Goal: Task Accomplishment & Management: Use online tool/utility

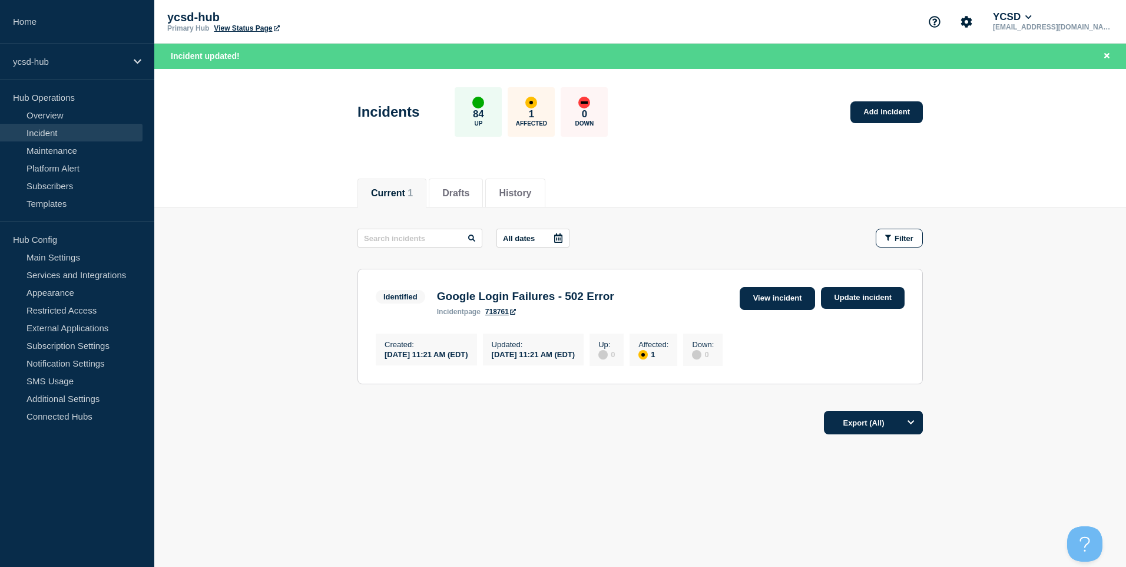
click at [796, 294] on link "View incident" at bounding box center [778, 298] width 76 height 23
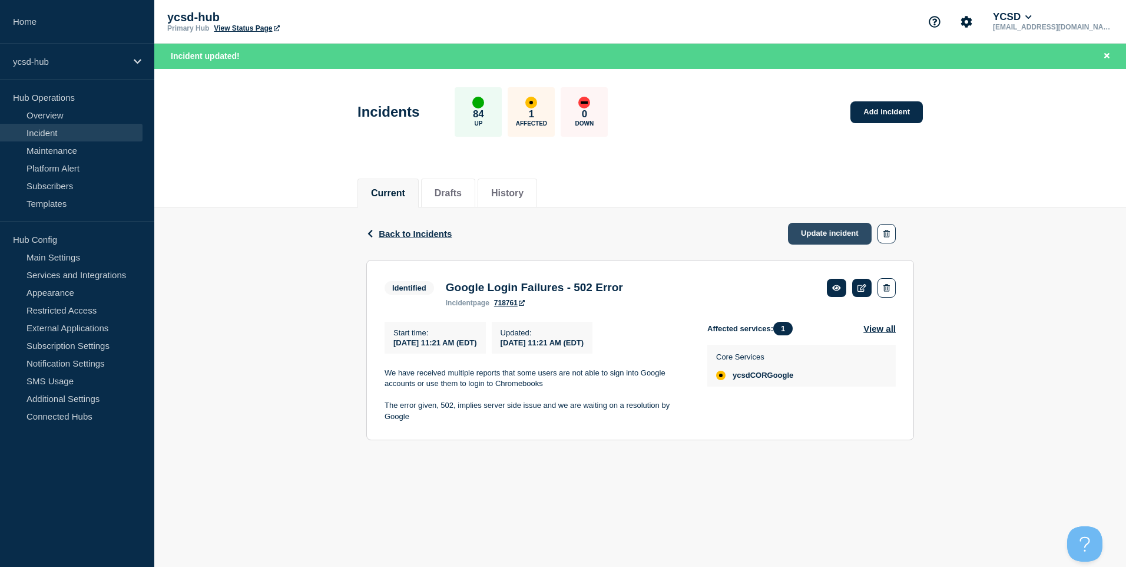
click at [820, 234] on link "Update incident" at bounding box center [830, 234] width 84 height 22
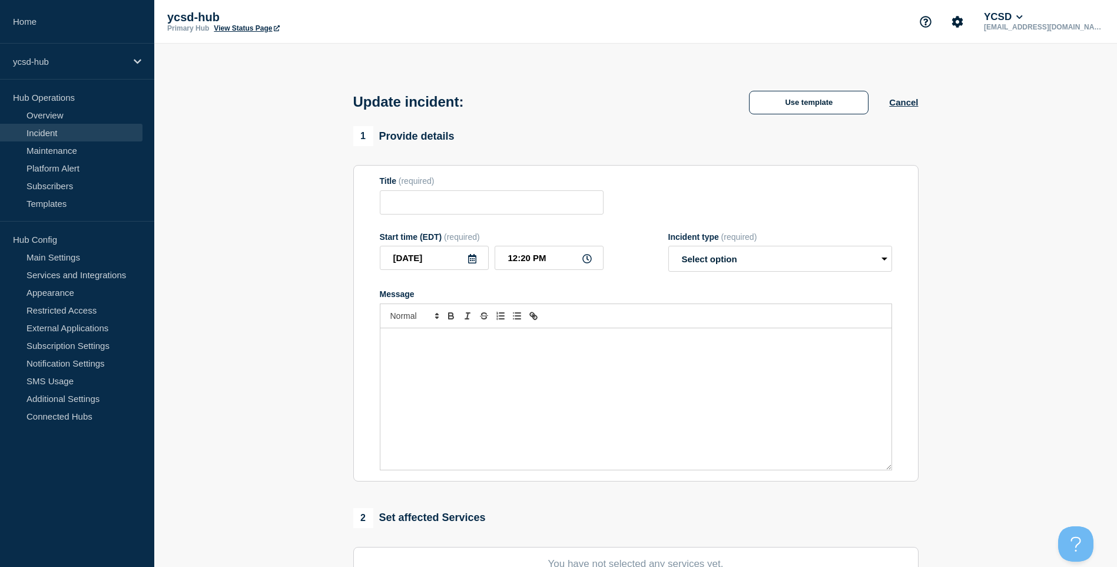
type input "Google Login Failures - 502 Error"
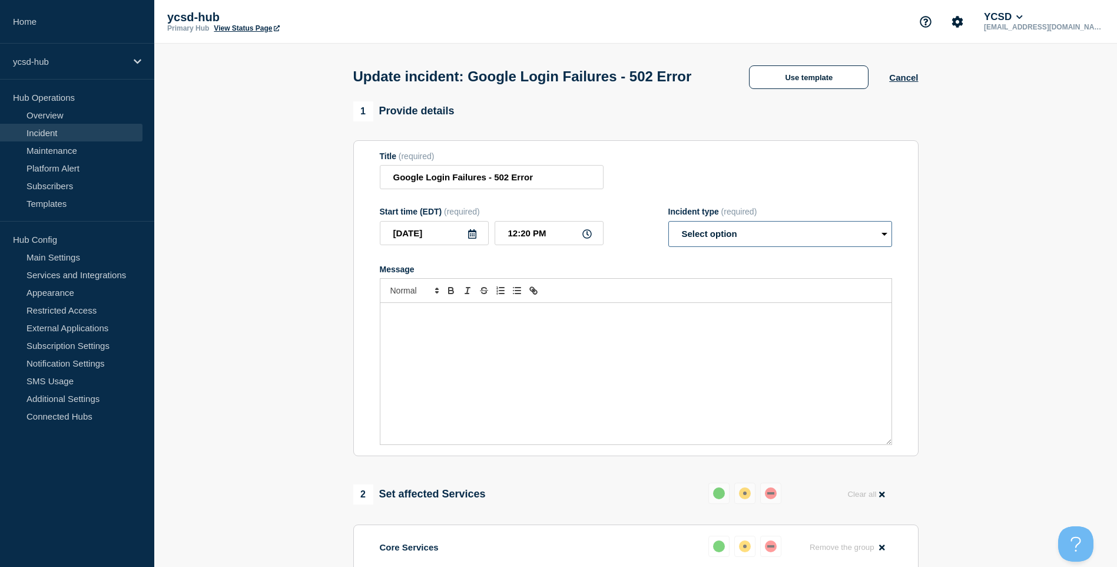
click at [809, 247] on select "Select option Investigating Identified Monitoring Resolved" at bounding box center [781, 234] width 224 height 26
click at [805, 190] on div "Title (required) Google Login Failures - 502 Error" at bounding box center [636, 170] width 512 height 38
click at [785, 247] on select "Select option Investigating Identified Monitoring Resolved" at bounding box center [781, 234] width 224 height 26
select select "monitoring"
click at [669, 243] on select "Select option Investigating Identified Monitoring Resolved" at bounding box center [781, 234] width 224 height 26
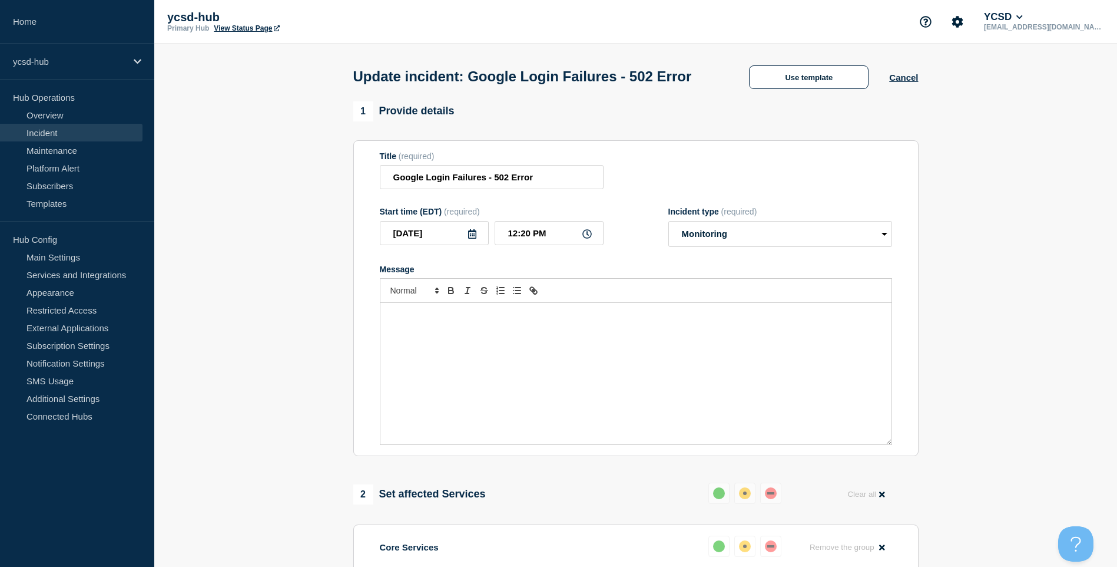
click at [669, 373] on div "Message" at bounding box center [635, 373] width 511 height 141
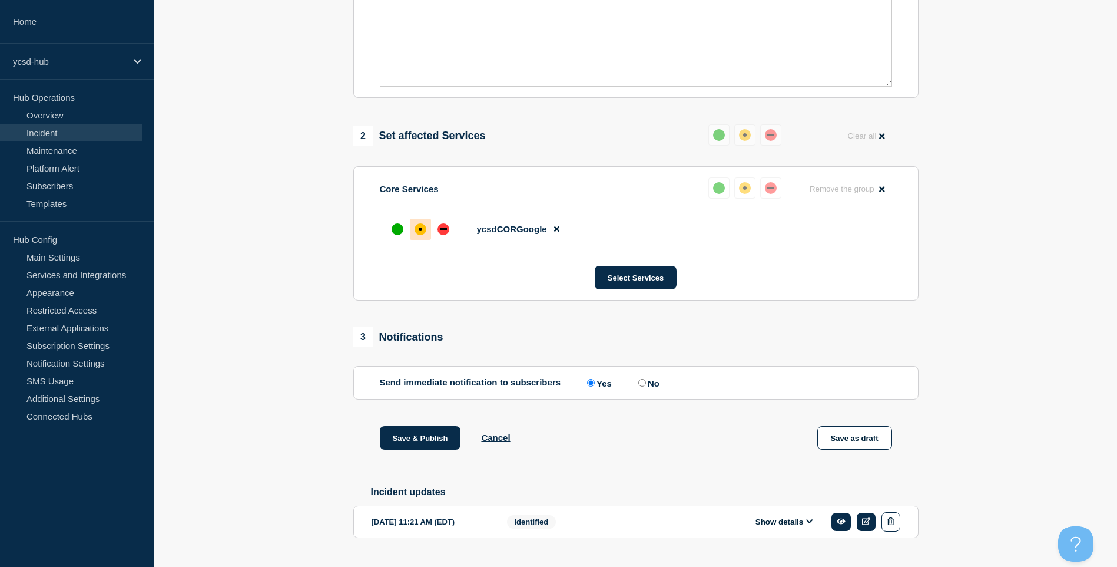
scroll to position [409, 0]
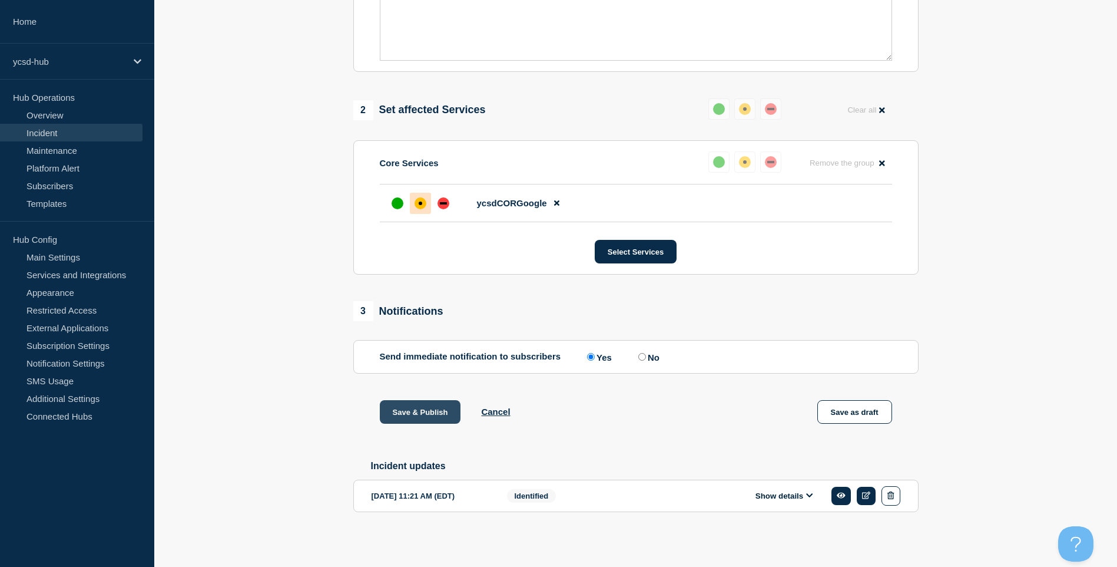
click at [417, 416] on button "Save & Publish" at bounding box center [420, 412] width 81 height 24
